Goal: Information Seeking & Learning: Learn about a topic

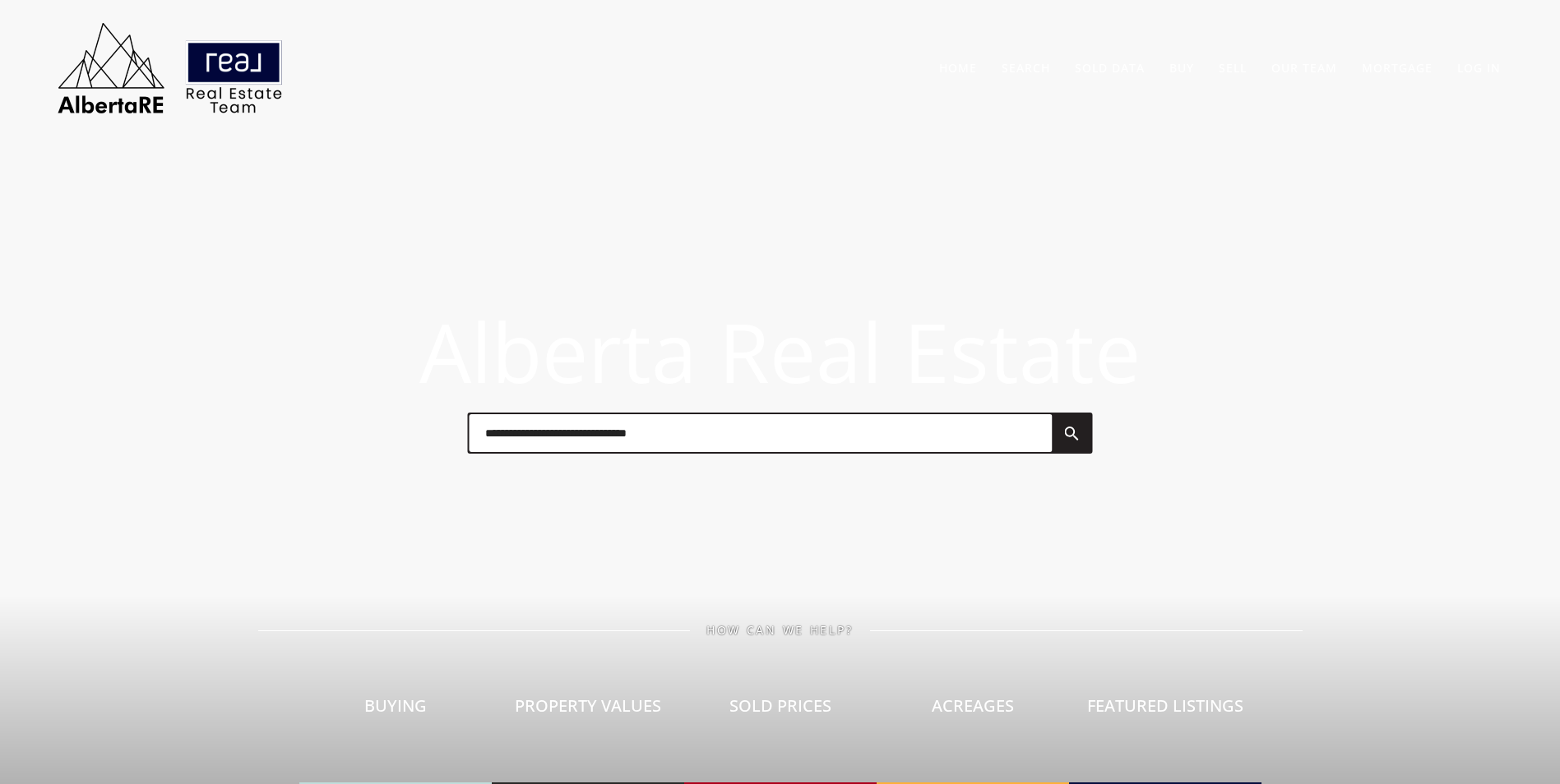
click at [537, 438] on input "text" at bounding box center [760, 433] width 583 height 38
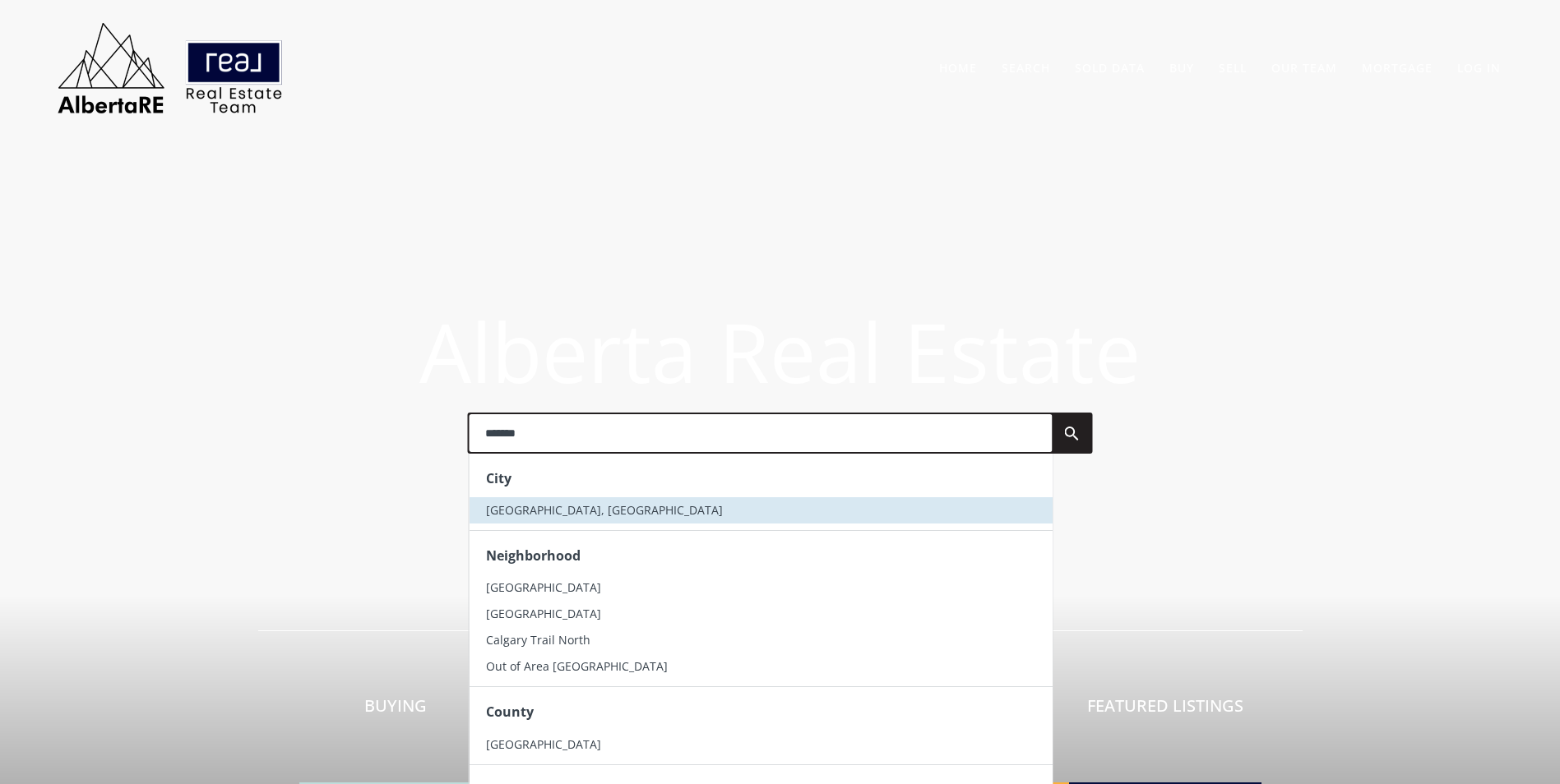
type input "*******"
click at [544, 516] on span "[GEOGRAPHIC_DATA], [GEOGRAPHIC_DATA]" at bounding box center [603, 510] width 237 height 15
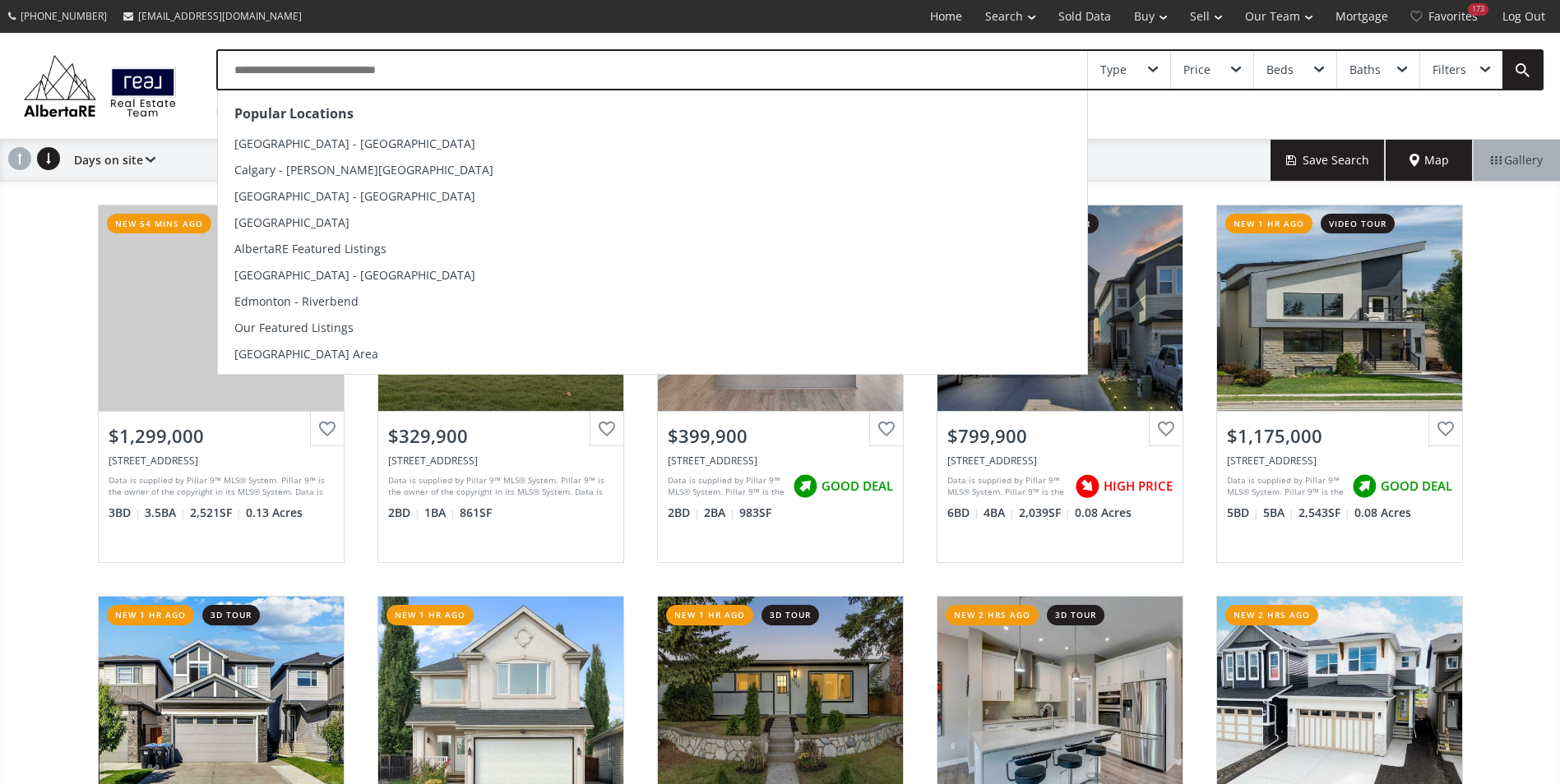
click at [490, 54] on input "text" at bounding box center [653, 70] width 869 height 38
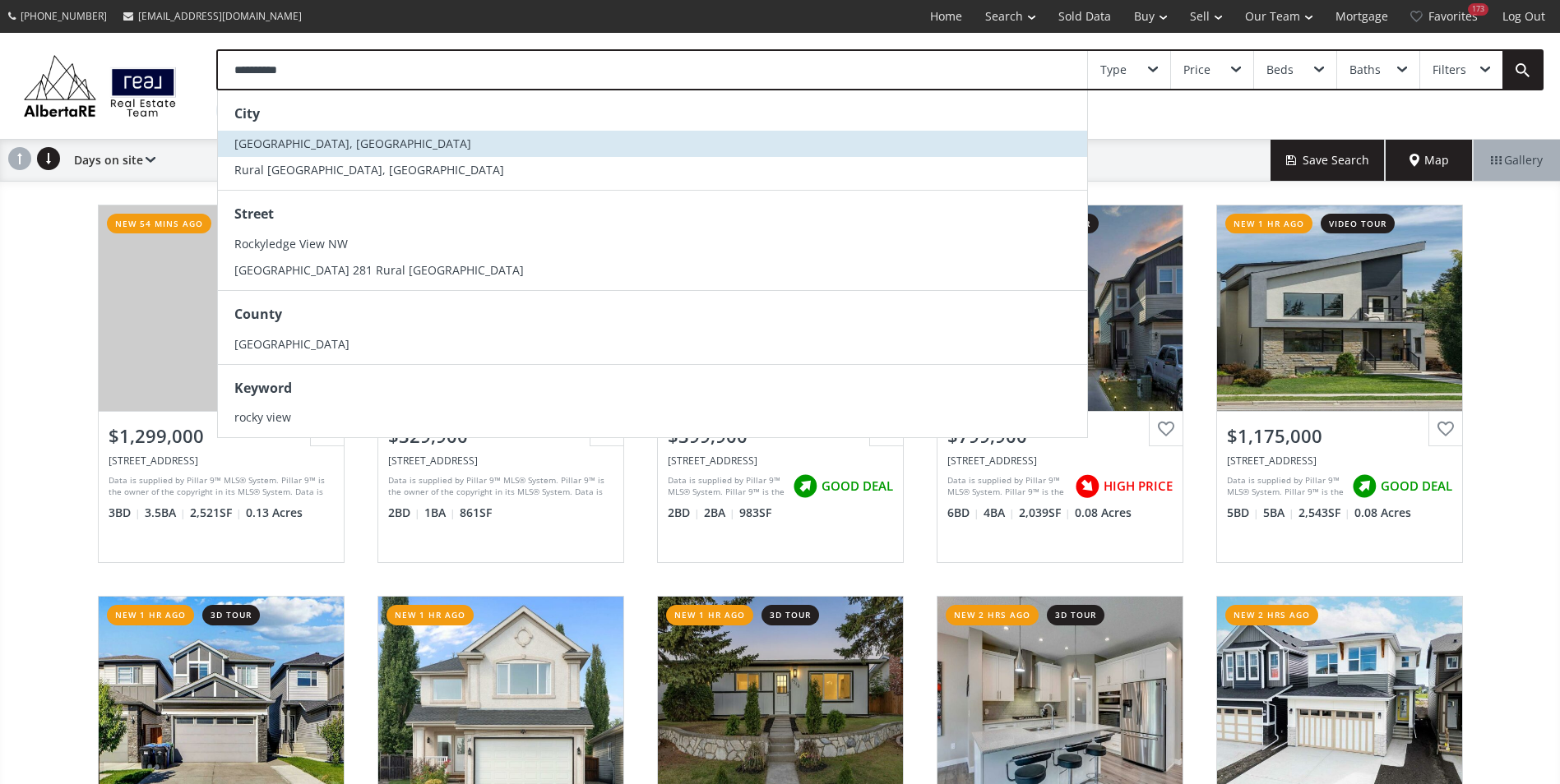
type input "**********"
click at [389, 133] on li "Rocky View County, AB" at bounding box center [653, 144] width 869 height 27
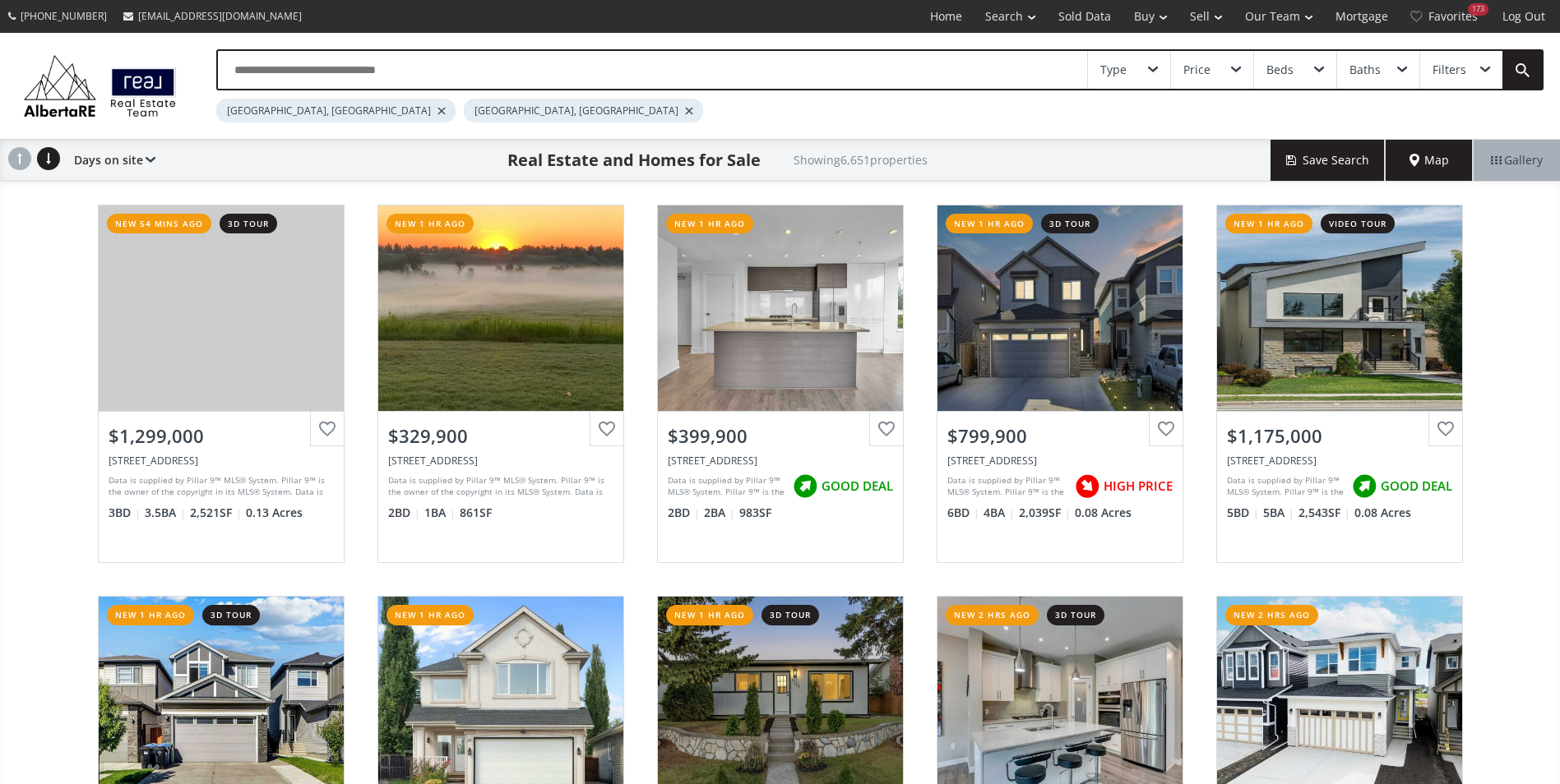
click at [289, 105] on div "[GEOGRAPHIC_DATA], [GEOGRAPHIC_DATA]" at bounding box center [336, 110] width 239 height 24
click at [438, 114] on div at bounding box center [442, 111] width 9 height 7
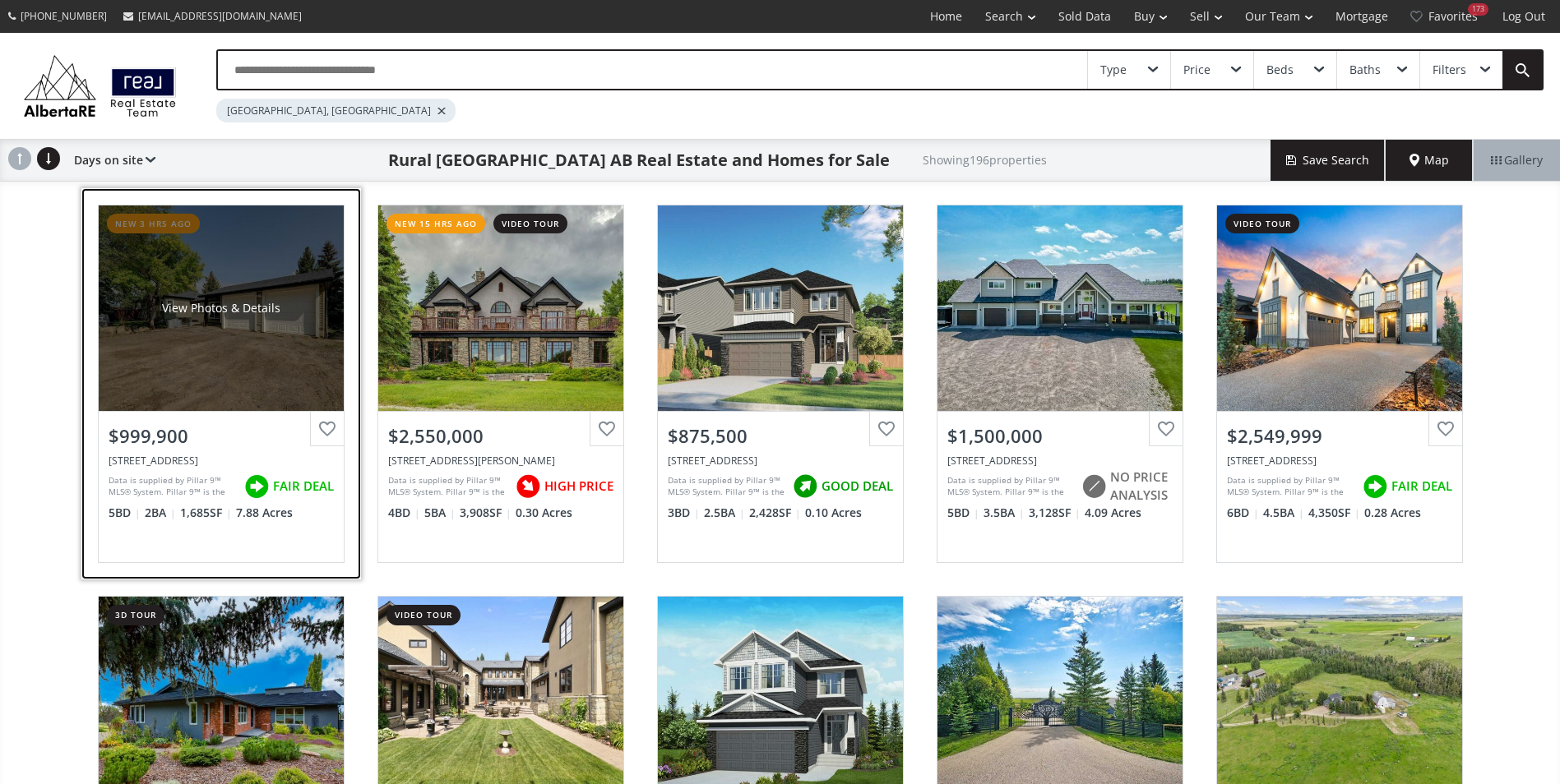
click at [240, 297] on div "View Photos & Details" at bounding box center [221, 308] width 245 height 205
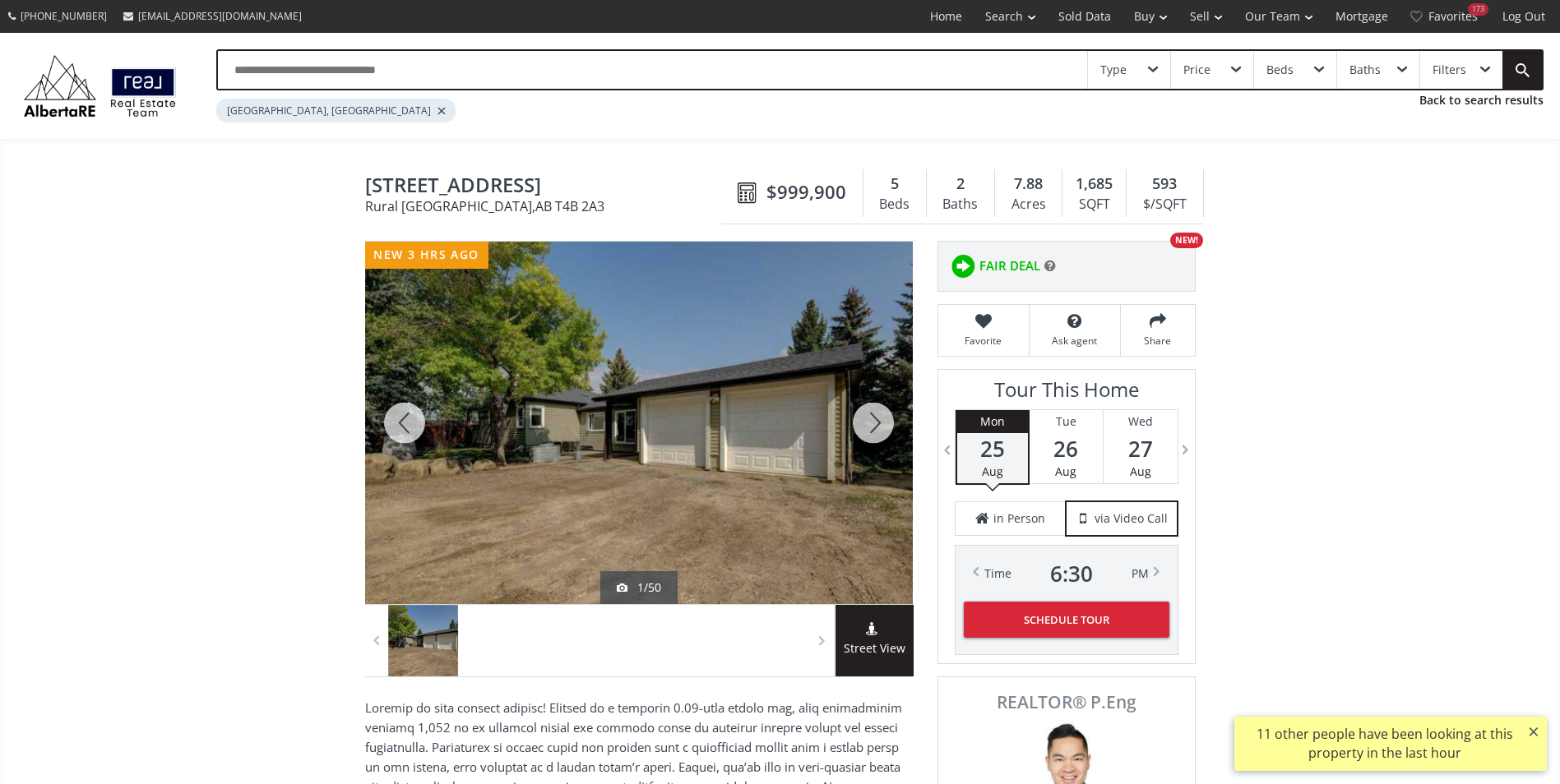
click at [879, 427] on div at bounding box center [873, 423] width 79 height 363
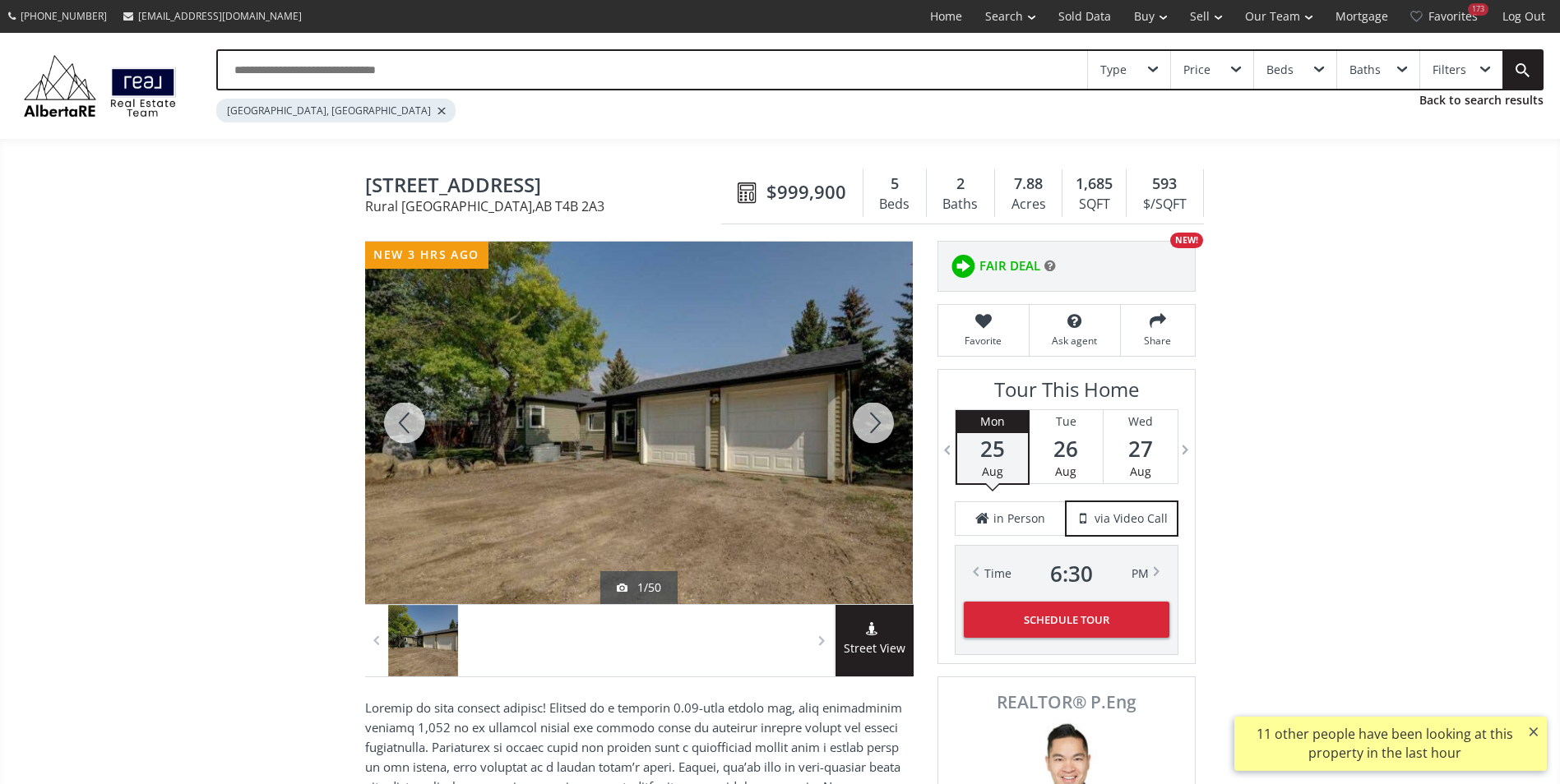
click at [879, 427] on div at bounding box center [873, 423] width 79 height 363
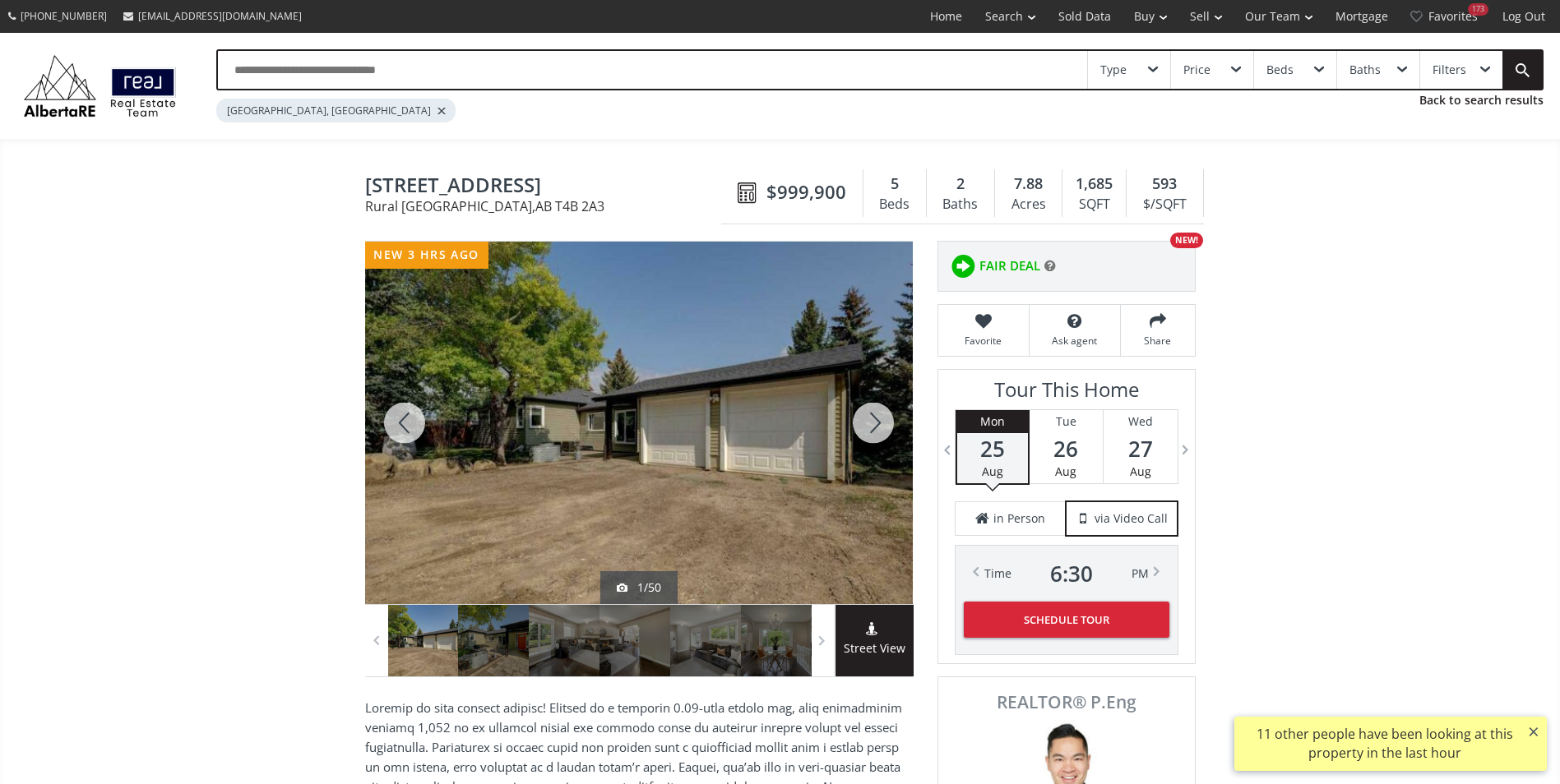
click at [879, 427] on div at bounding box center [873, 423] width 79 height 363
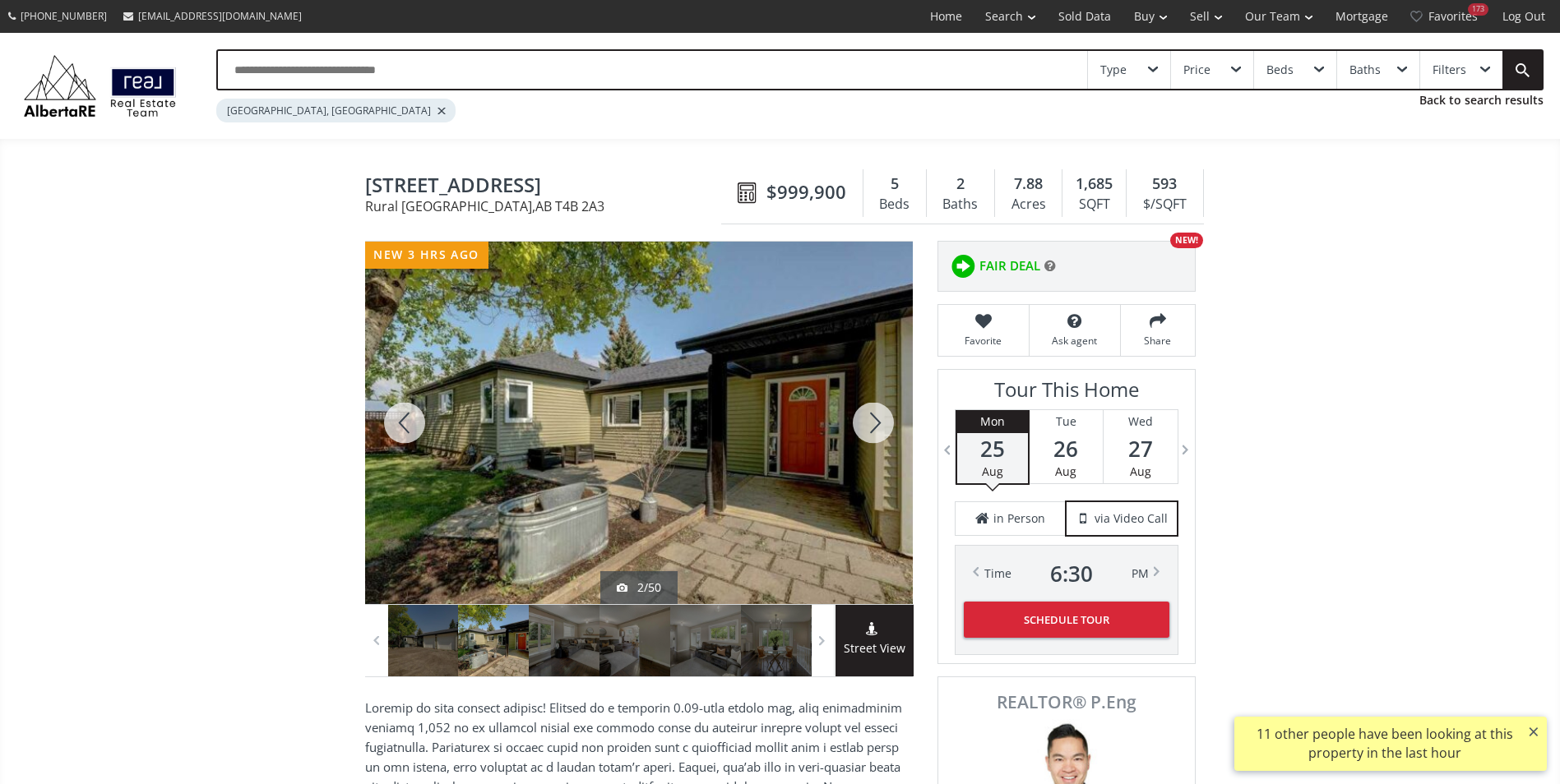
click at [879, 427] on div at bounding box center [873, 423] width 79 height 363
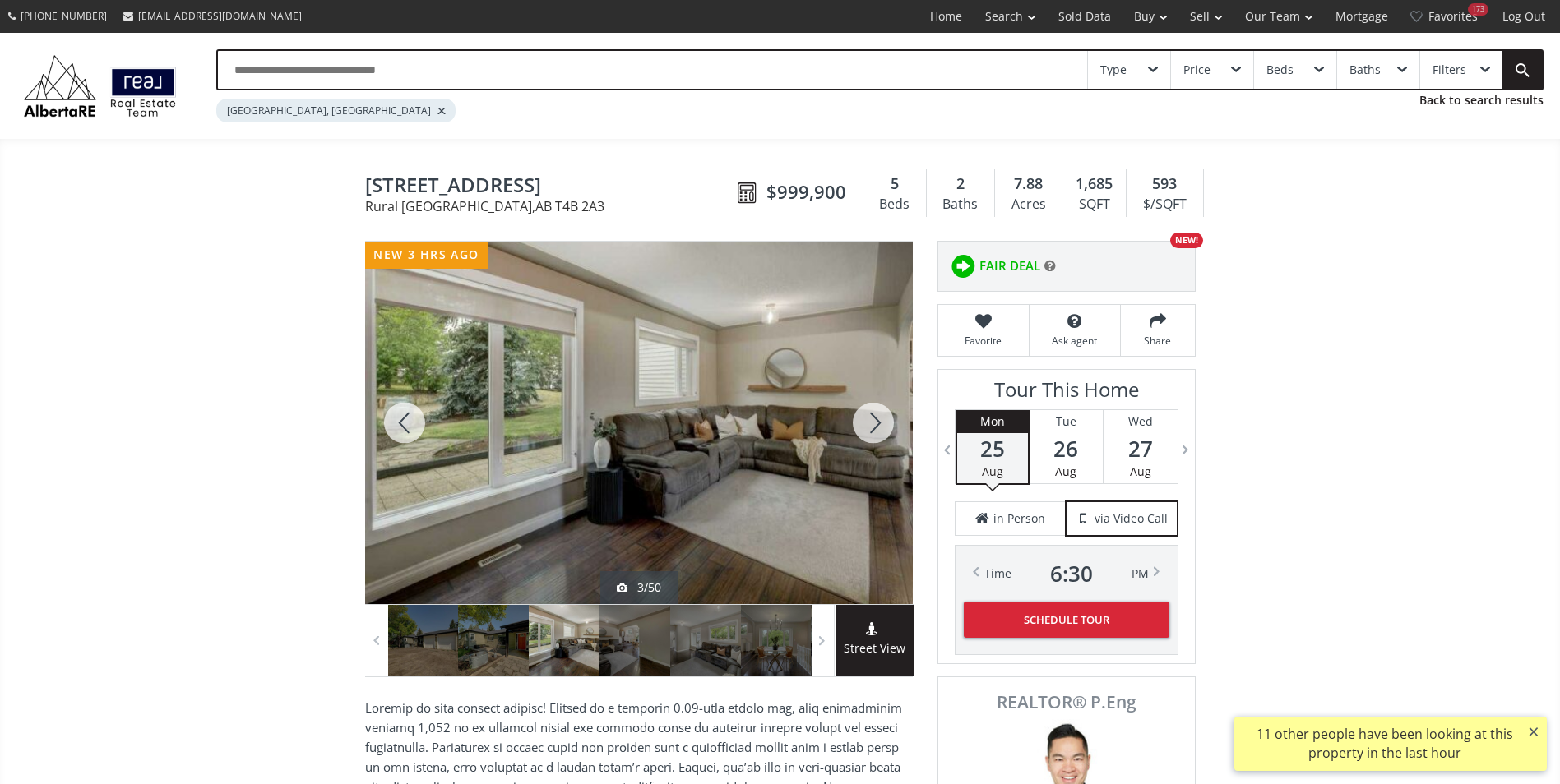
click at [870, 427] on div at bounding box center [873, 423] width 79 height 363
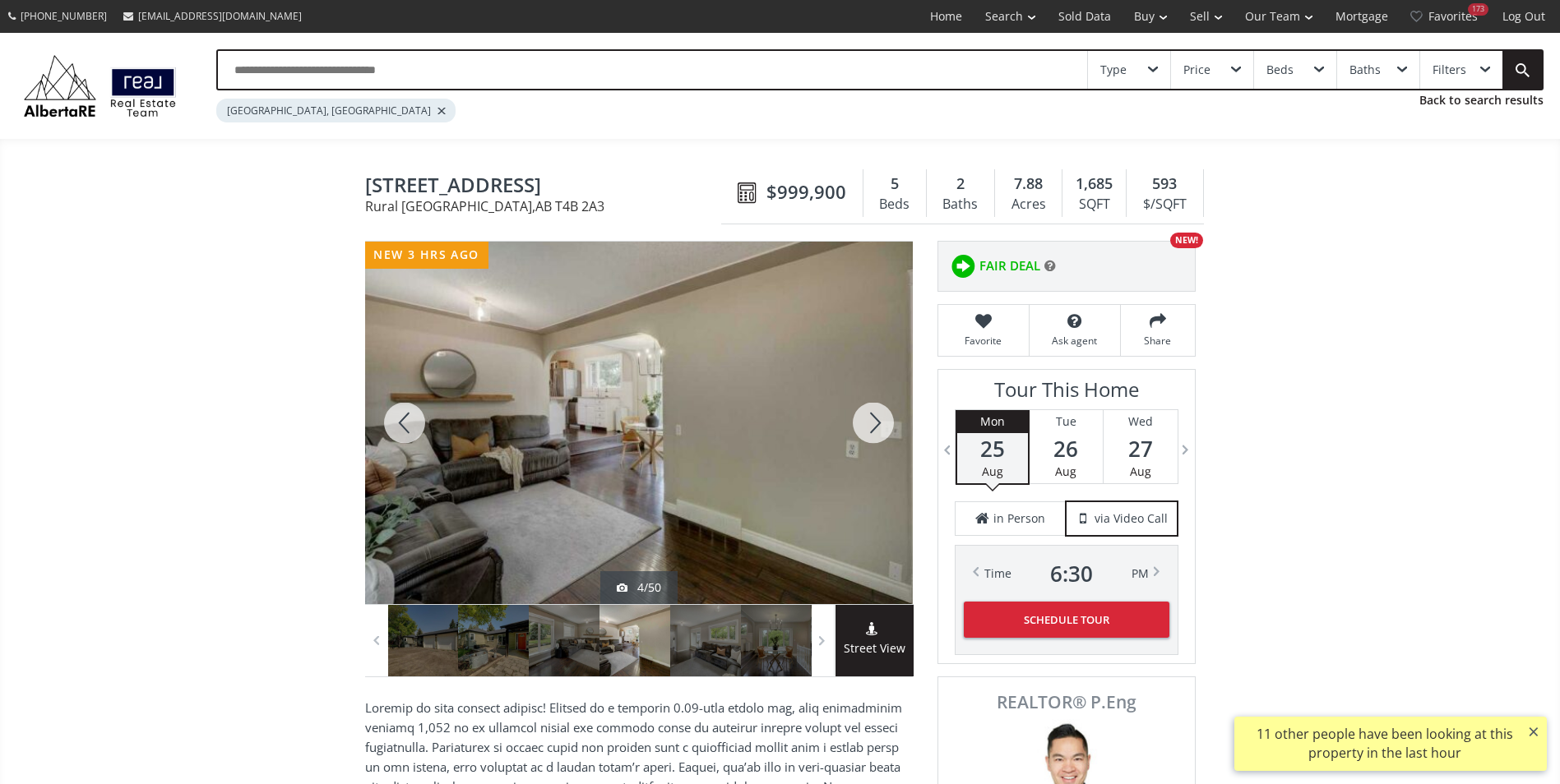
click at [870, 427] on div at bounding box center [873, 423] width 79 height 363
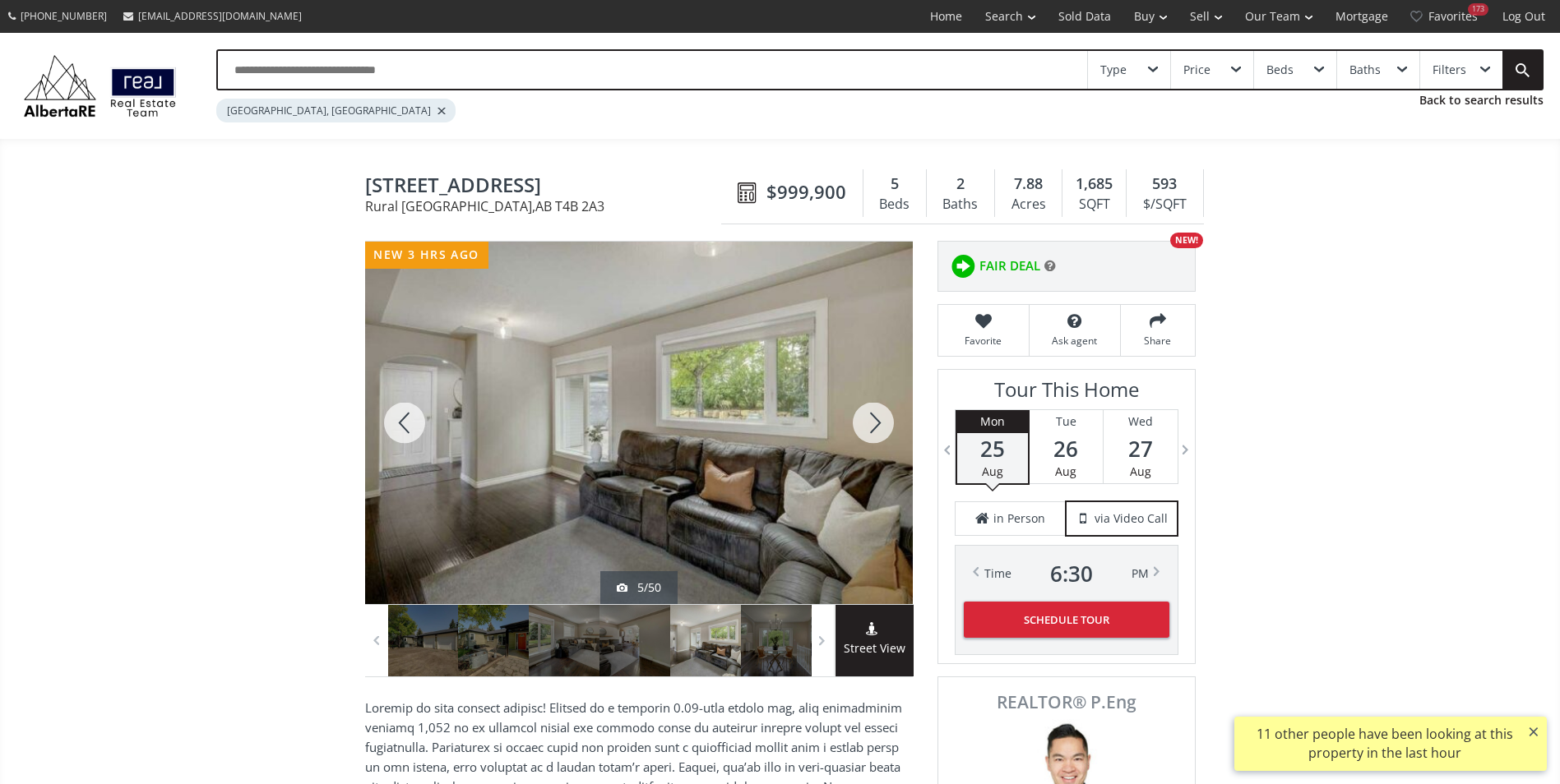
click at [870, 427] on div at bounding box center [873, 423] width 79 height 363
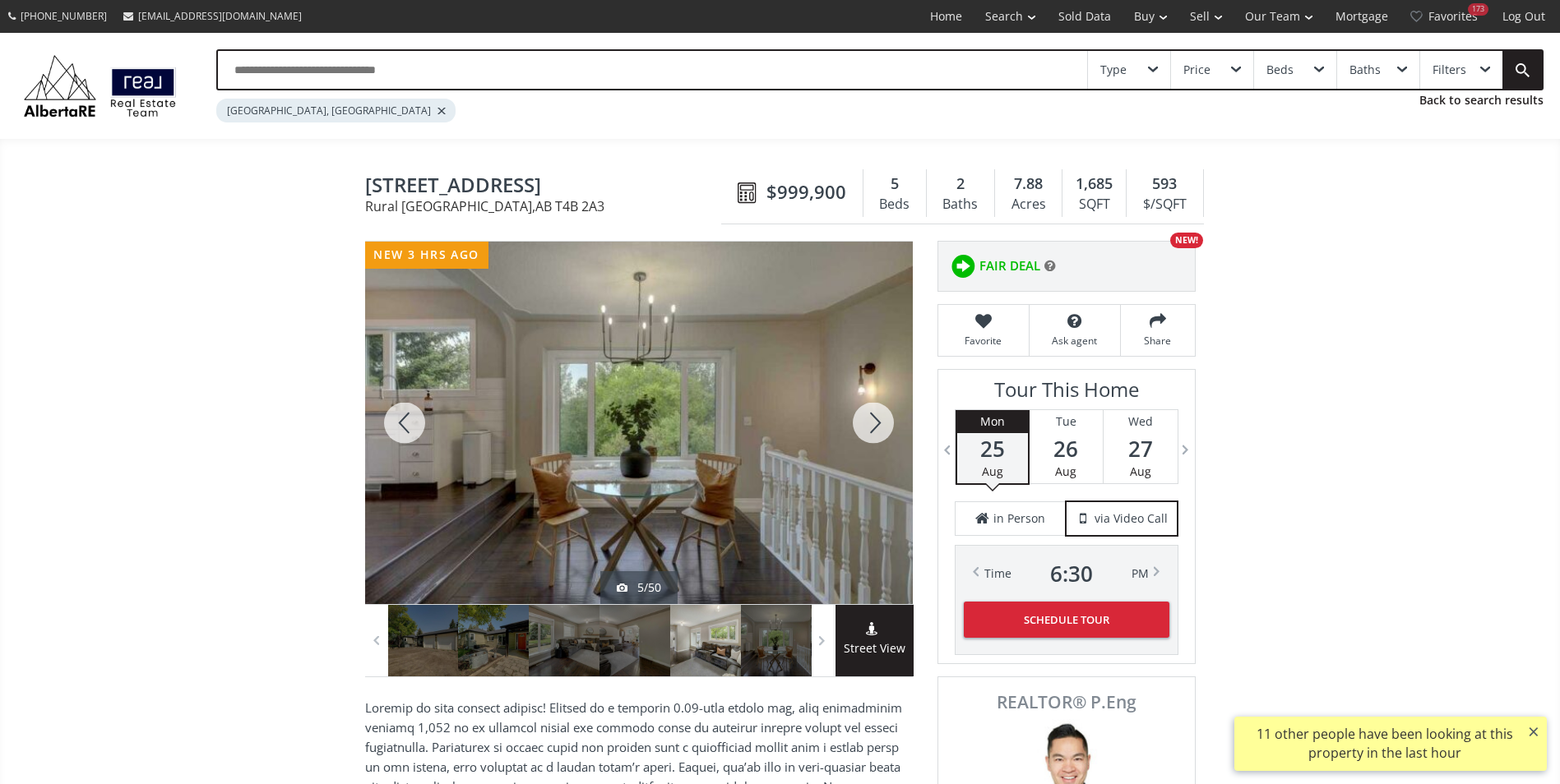
click at [870, 427] on div at bounding box center [873, 423] width 79 height 363
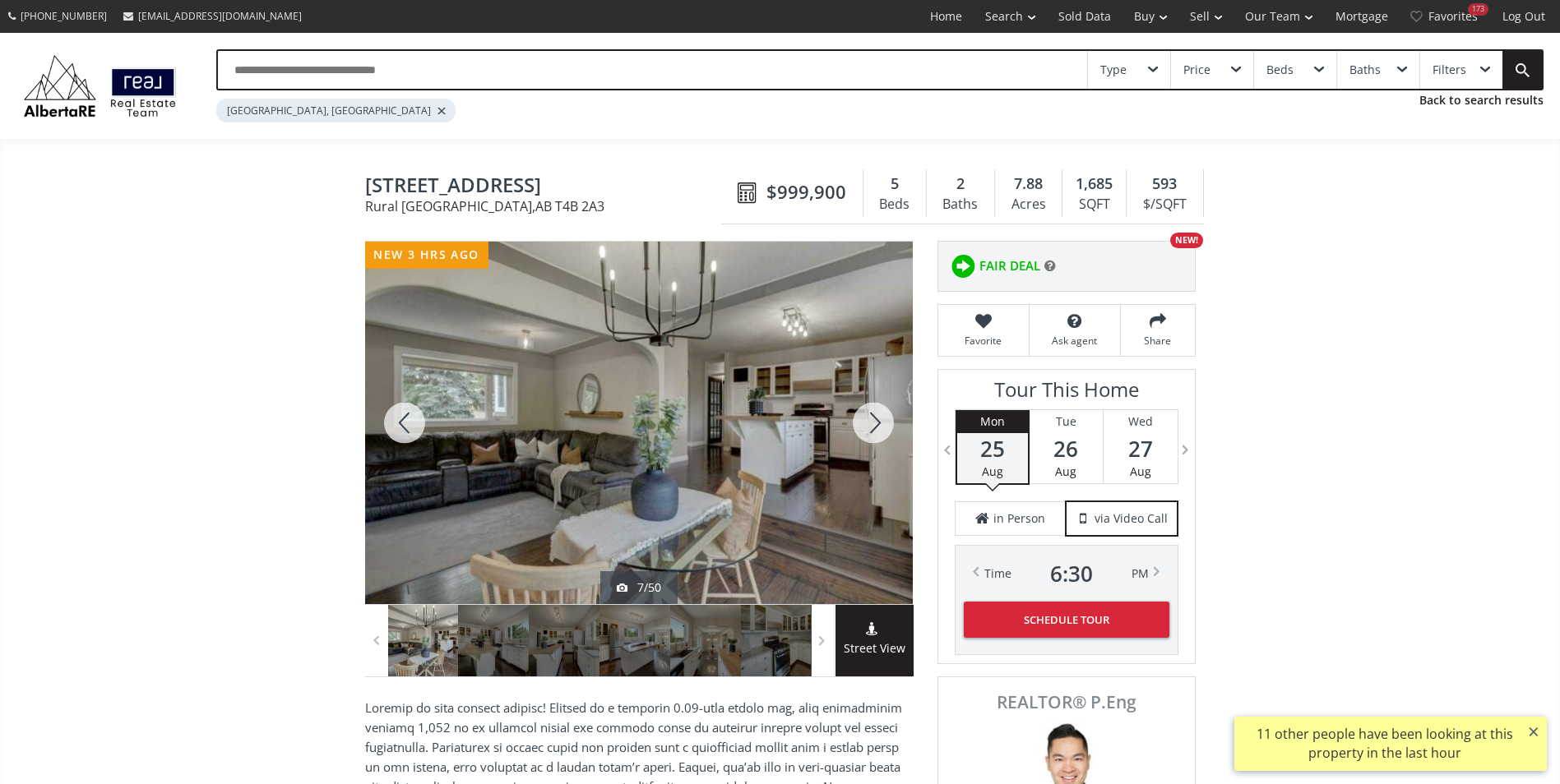
click at [870, 427] on div at bounding box center [873, 423] width 79 height 363
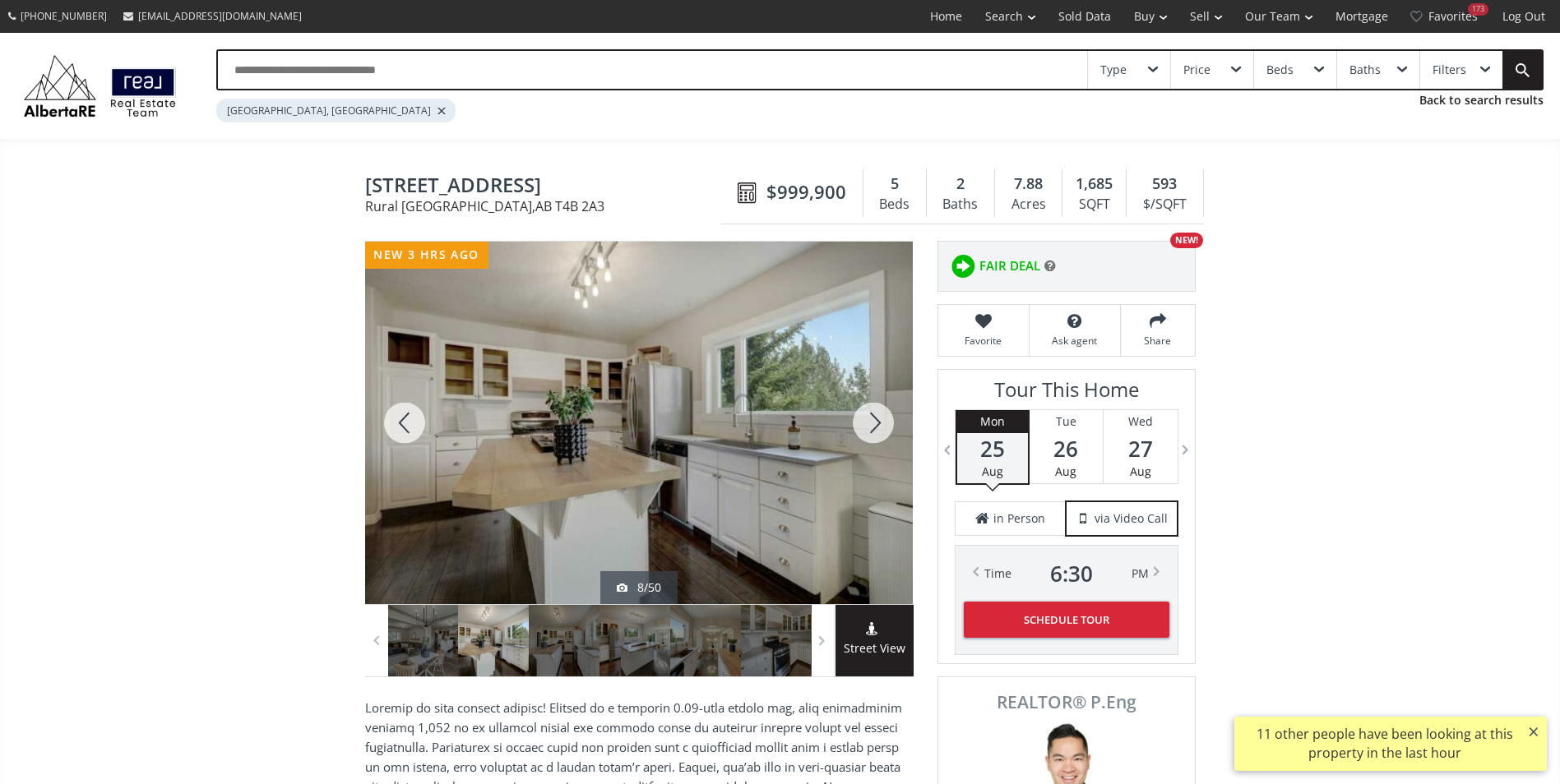
click at [870, 427] on div at bounding box center [873, 423] width 79 height 363
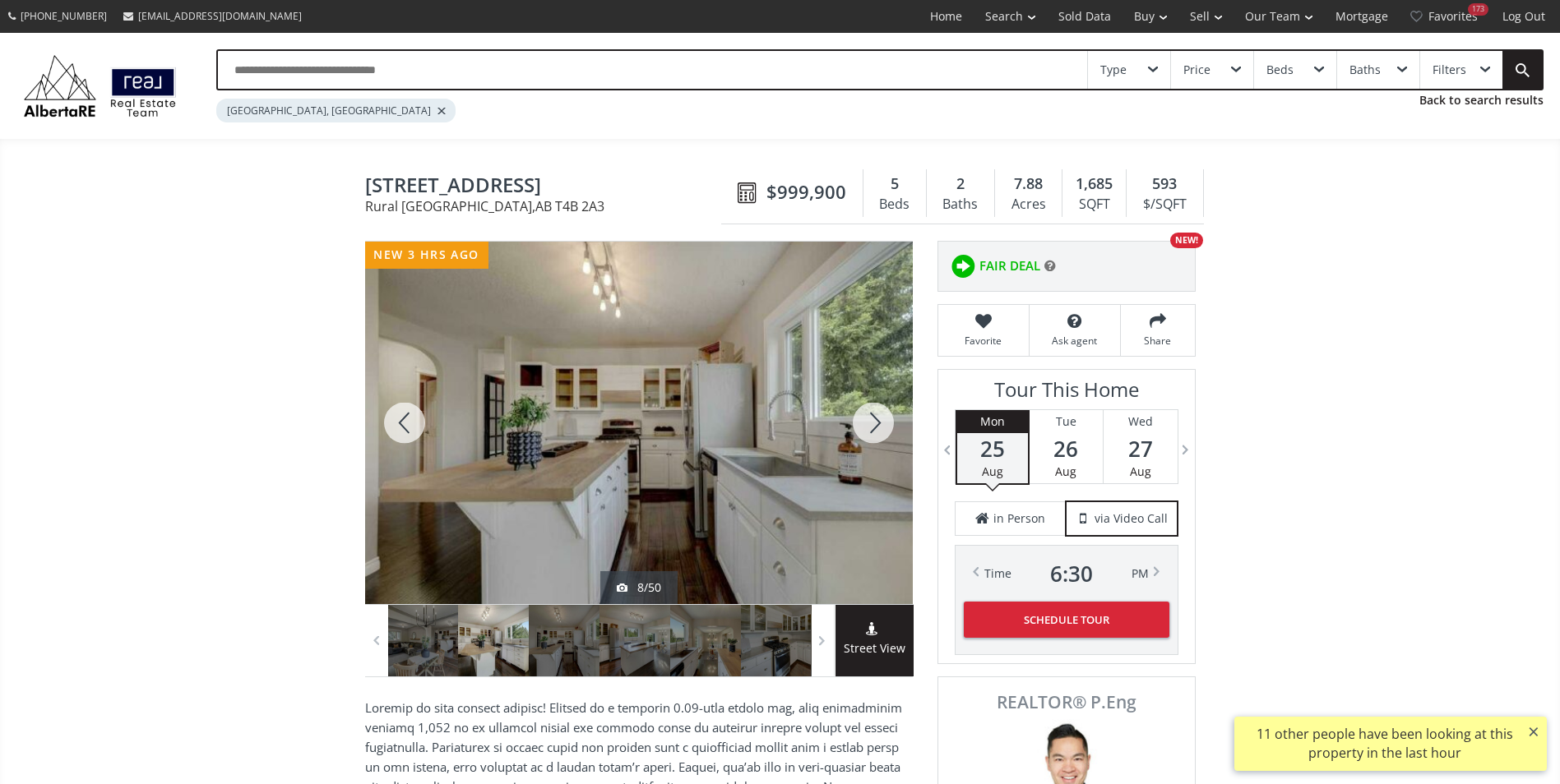
click at [870, 427] on div at bounding box center [873, 423] width 79 height 363
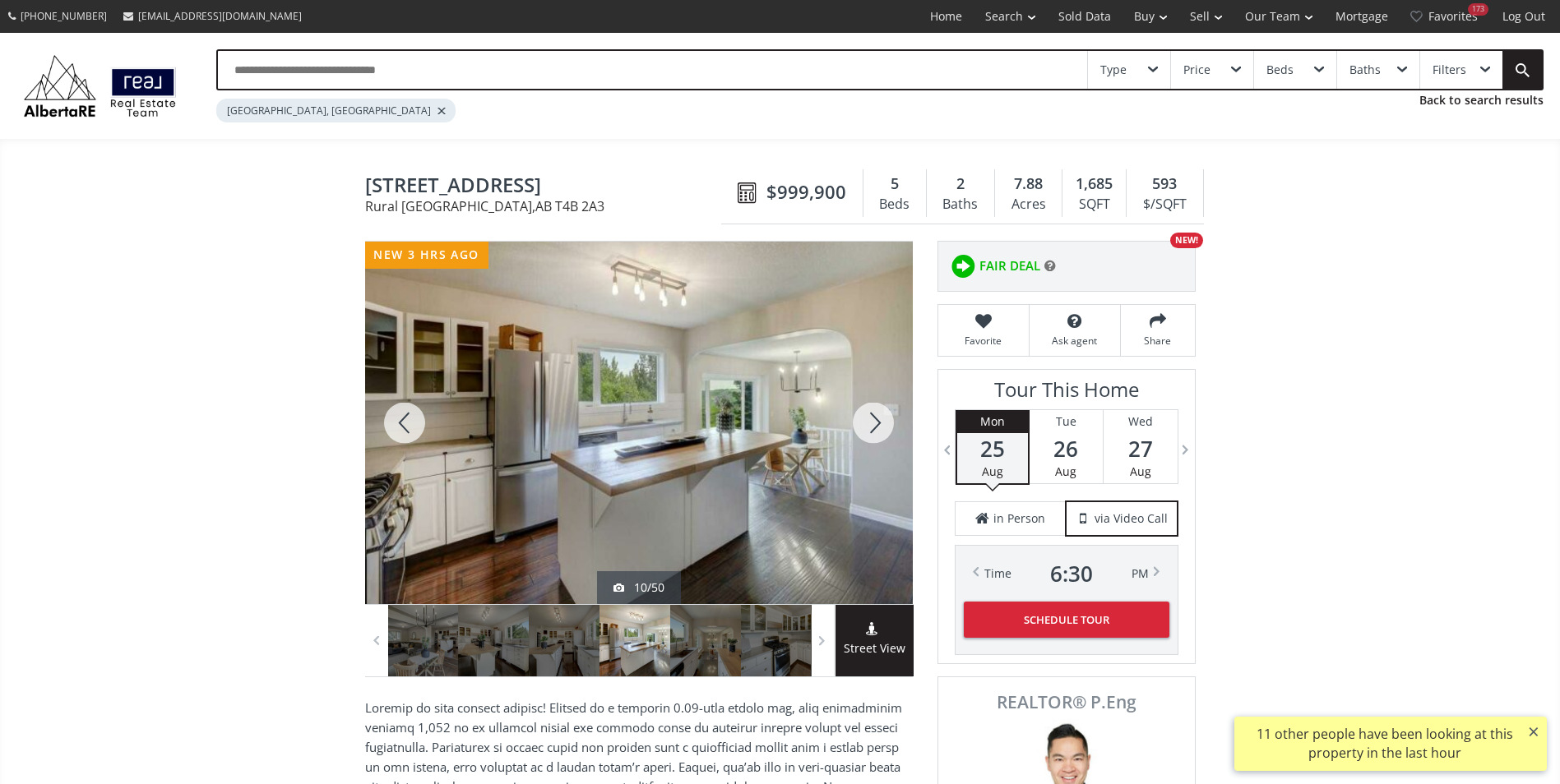
click at [870, 427] on div at bounding box center [873, 423] width 79 height 363
